Goal: Use online tool/utility: Utilize a website feature to perform a specific function

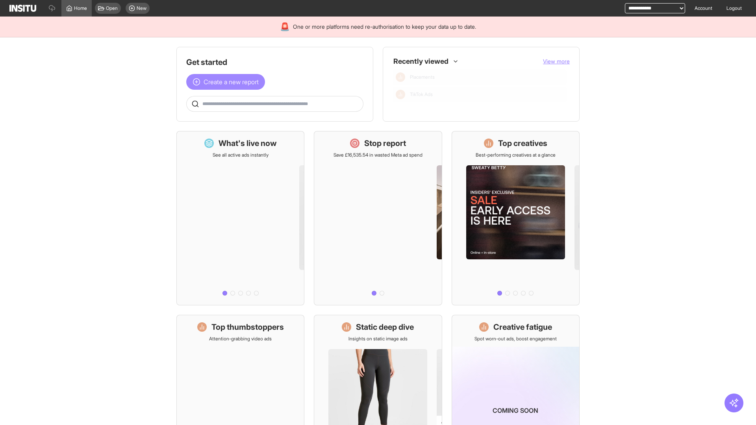
click at [227, 82] on span "Create a new report" at bounding box center [230, 81] width 55 height 9
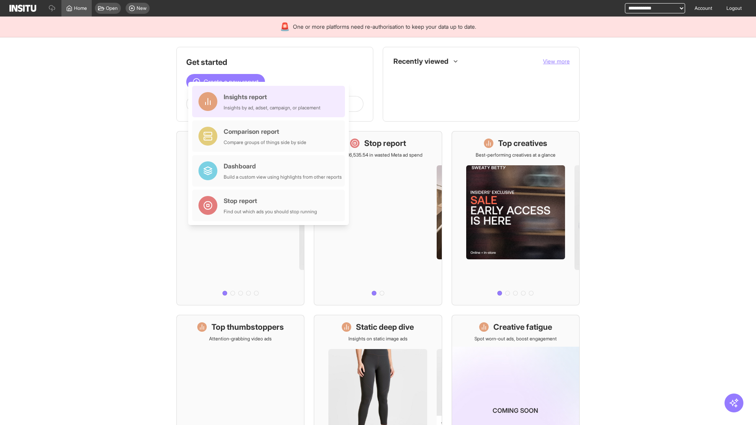
click at [270, 102] on div "Insights report Insights by ad, adset, campaign, or placement" at bounding box center [272, 101] width 97 height 19
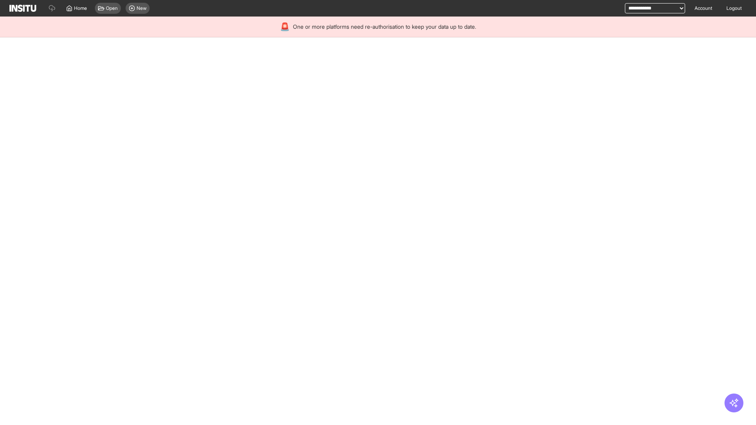
select select "**"
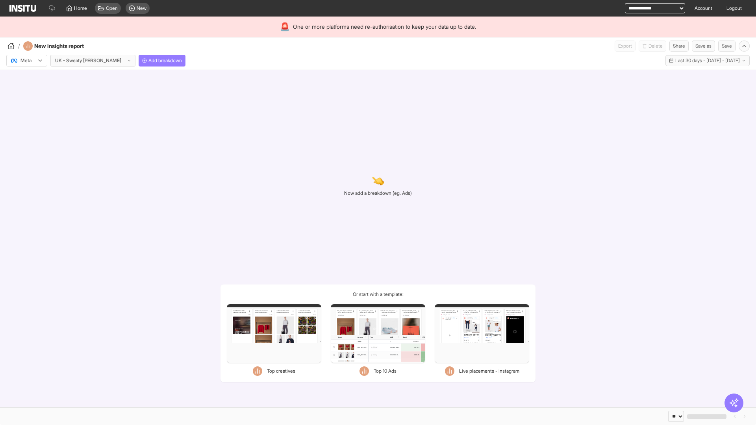
click at [27, 61] on div at bounding box center [21, 61] width 22 height 8
click at [26, 78] on span "Meta" at bounding box center [26, 77] width 11 height 7
click at [148, 61] on span "Add breakdown" at bounding box center [164, 60] width 33 height 6
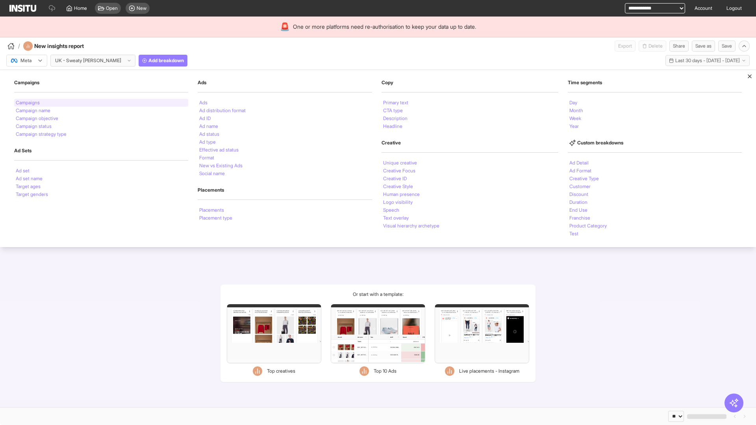
click at [28, 103] on li "Campaigns" at bounding box center [28, 102] width 24 height 5
